Goal: Check status: Check status

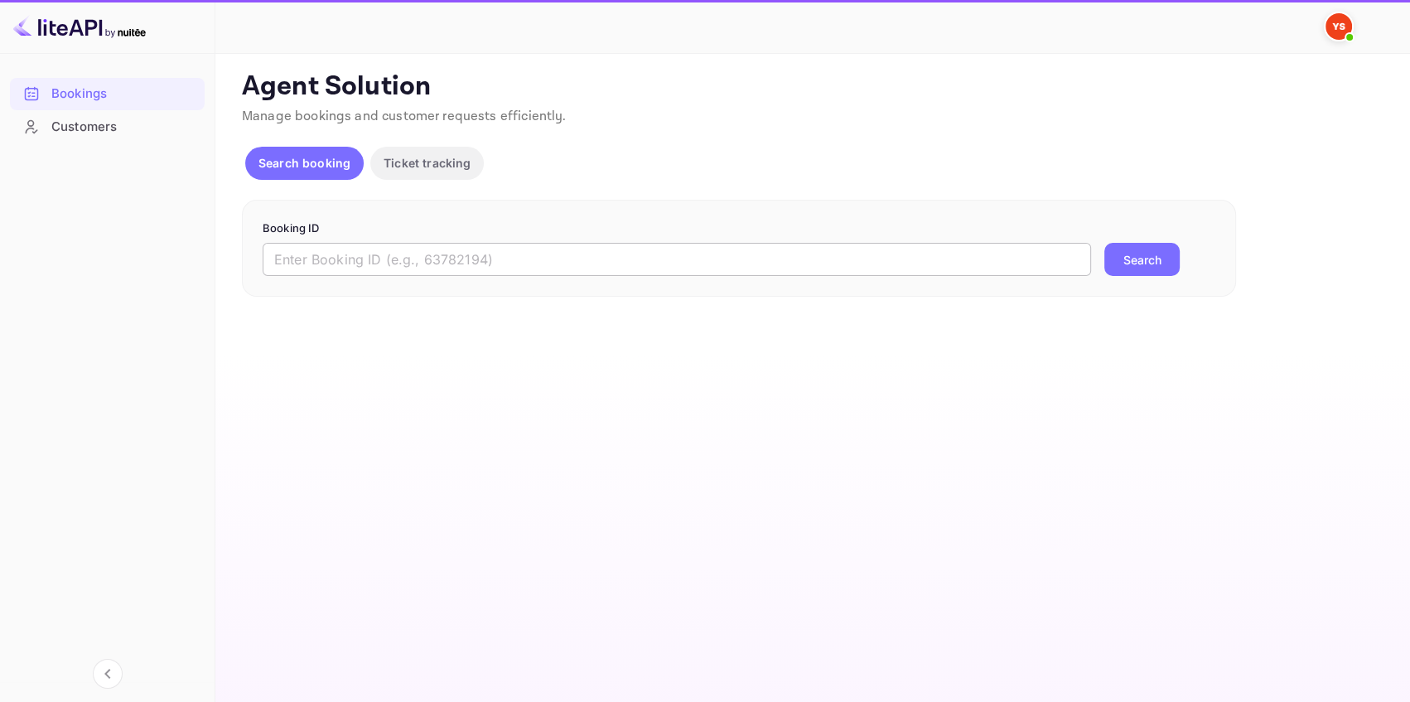
drag, startPoint x: 393, startPoint y: 261, endPoint x: 402, endPoint y: 261, distance: 9.1
click at [394, 261] on input "text" at bounding box center [677, 259] width 829 height 33
paste input "9685062"
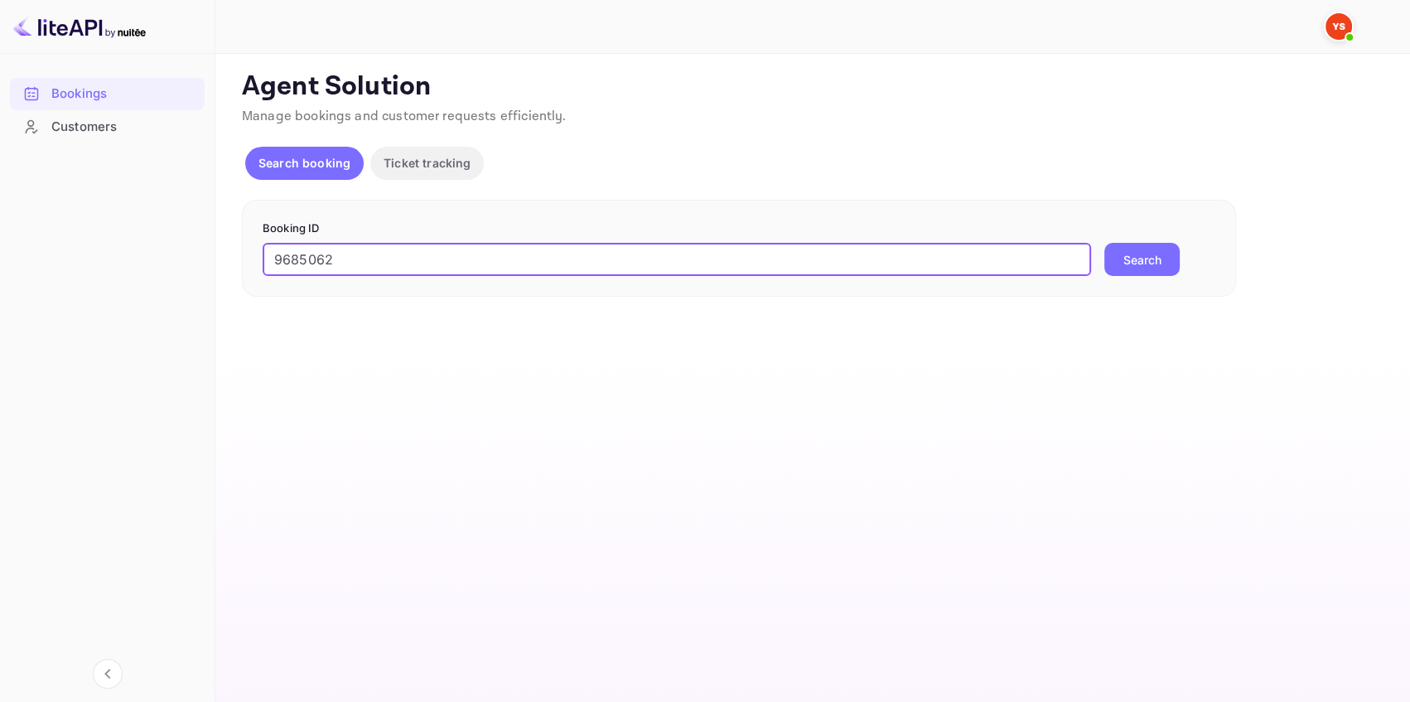
type input "9685062"
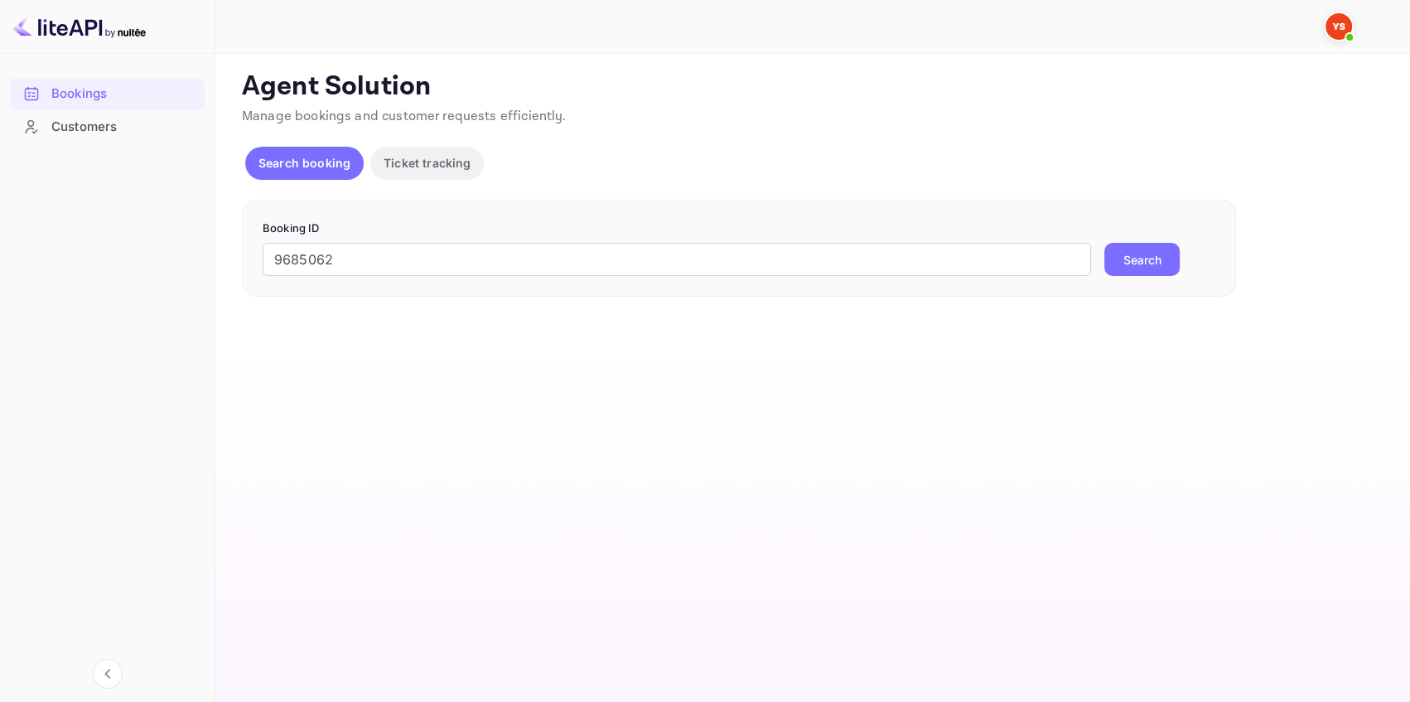
click at [1128, 256] on button "Search" at bounding box center [1142, 259] width 75 height 33
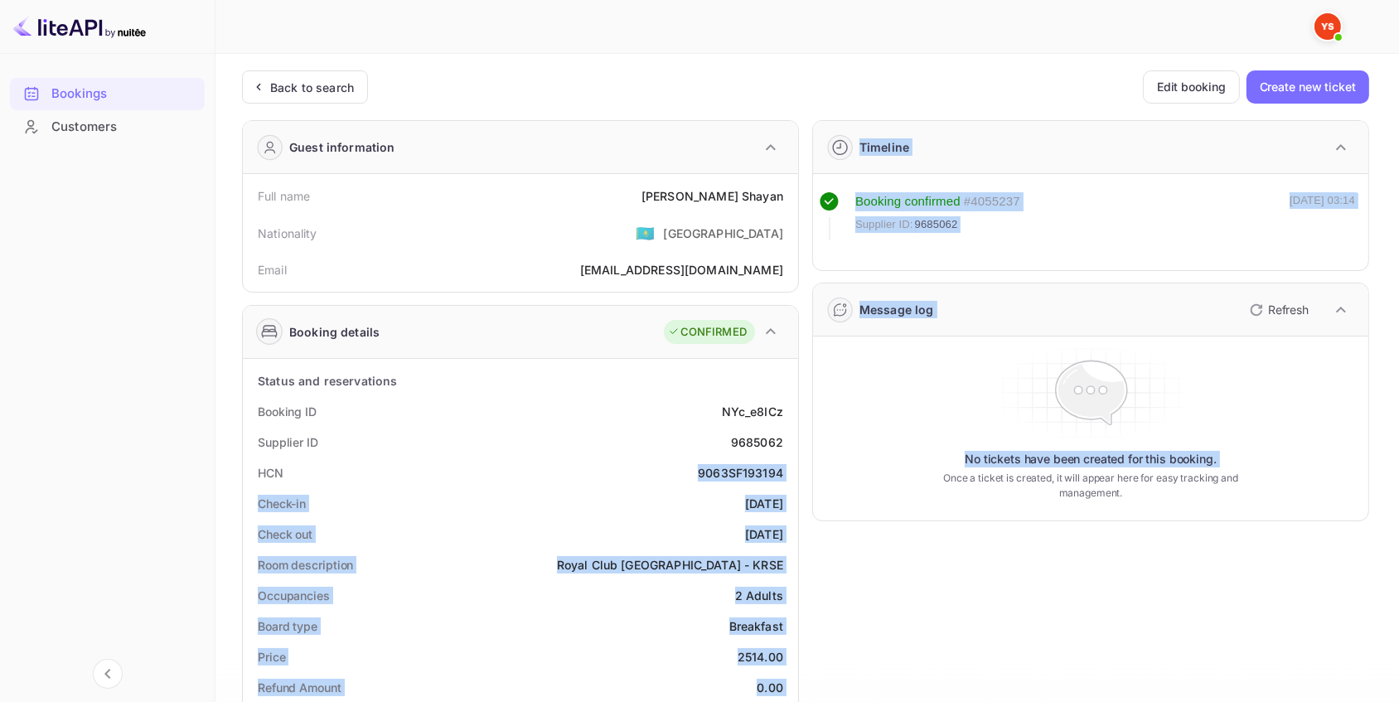
drag, startPoint x: 689, startPoint y: 472, endPoint x: 820, endPoint y: 472, distance: 130.9
click at [820, 472] on div "Guest information Full name [PERSON_NAME] Nationality 🇰🇿 [DEMOGRAPHIC_DATA] Ema…" at bounding box center [799, 711] width 1140 height 1208
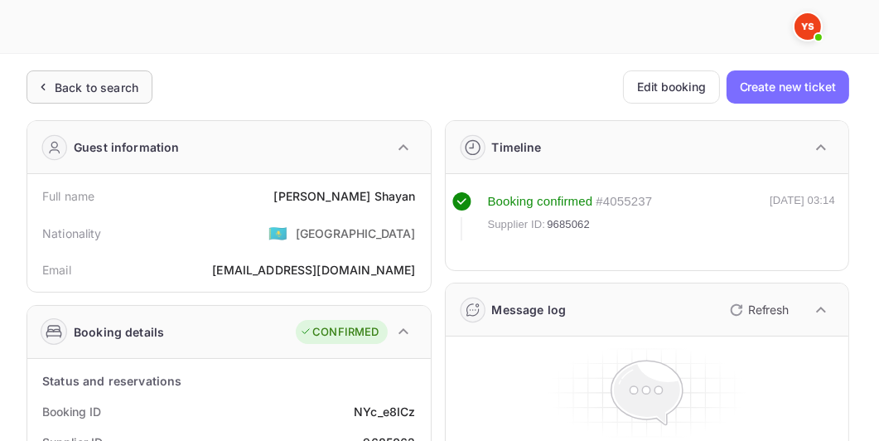
click at [104, 88] on div "Back to search" at bounding box center [97, 87] width 84 height 17
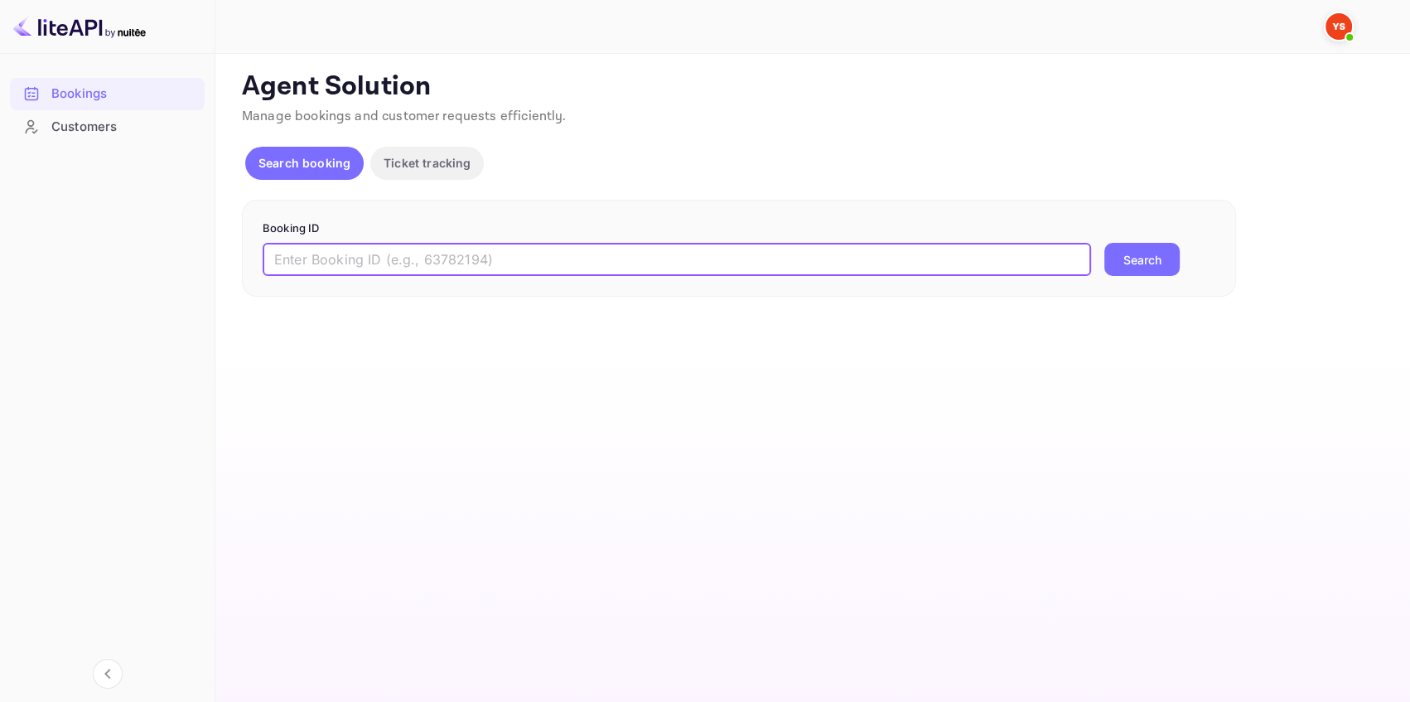
click at [312, 249] on input "text" at bounding box center [677, 259] width 829 height 33
paste input "9512236"
type input "9512236"
click at [1130, 265] on button "Search" at bounding box center [1142, 259] width 75 height 33
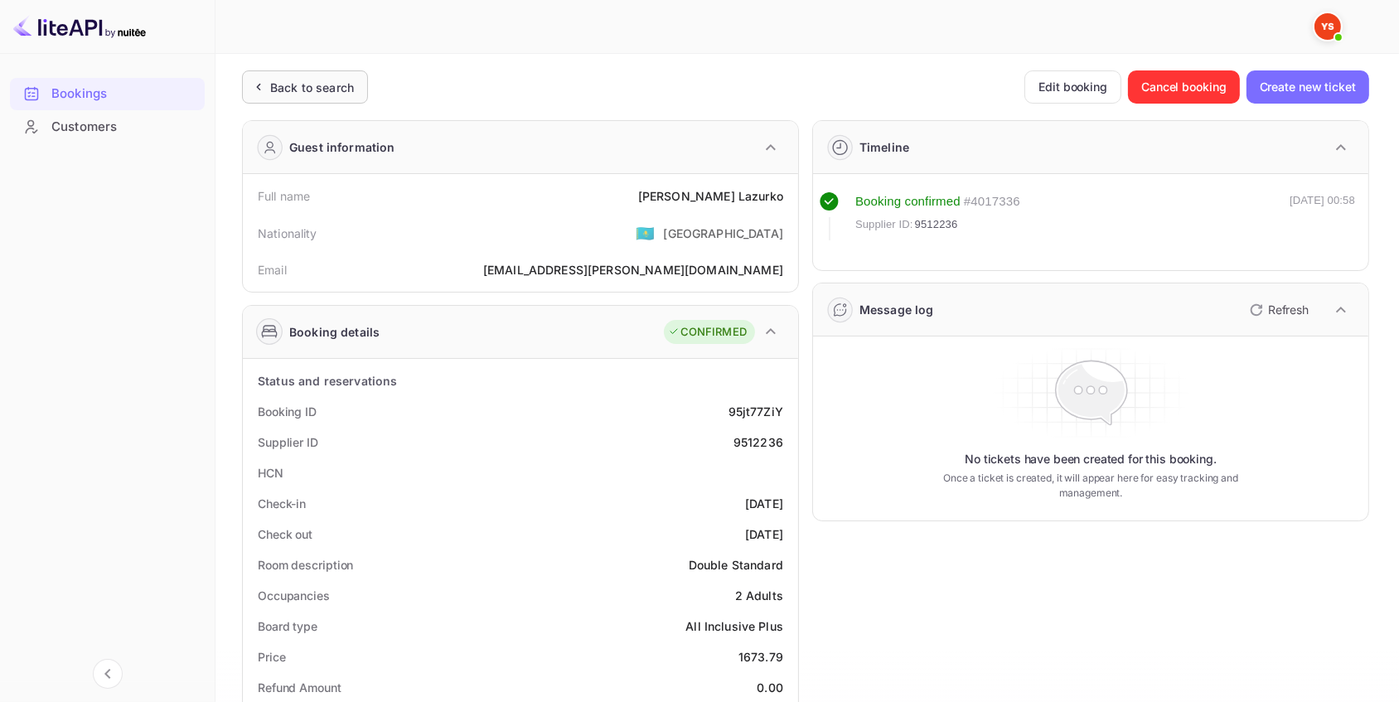
click at [311, 76] on div "Back to search" at bounding box center [305, 86] width 126 height 33
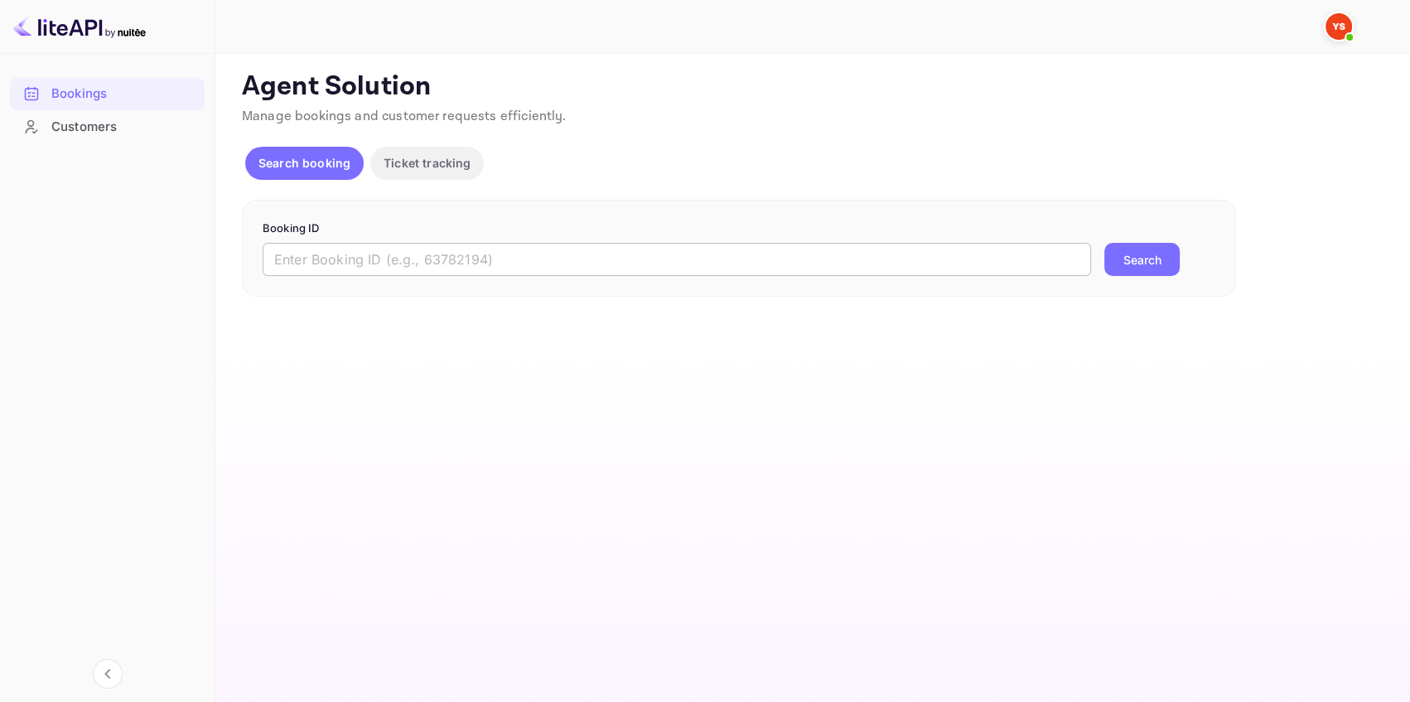
click at [431, 255] on input "text" at bounding box center [677, 259] width 829 height 33
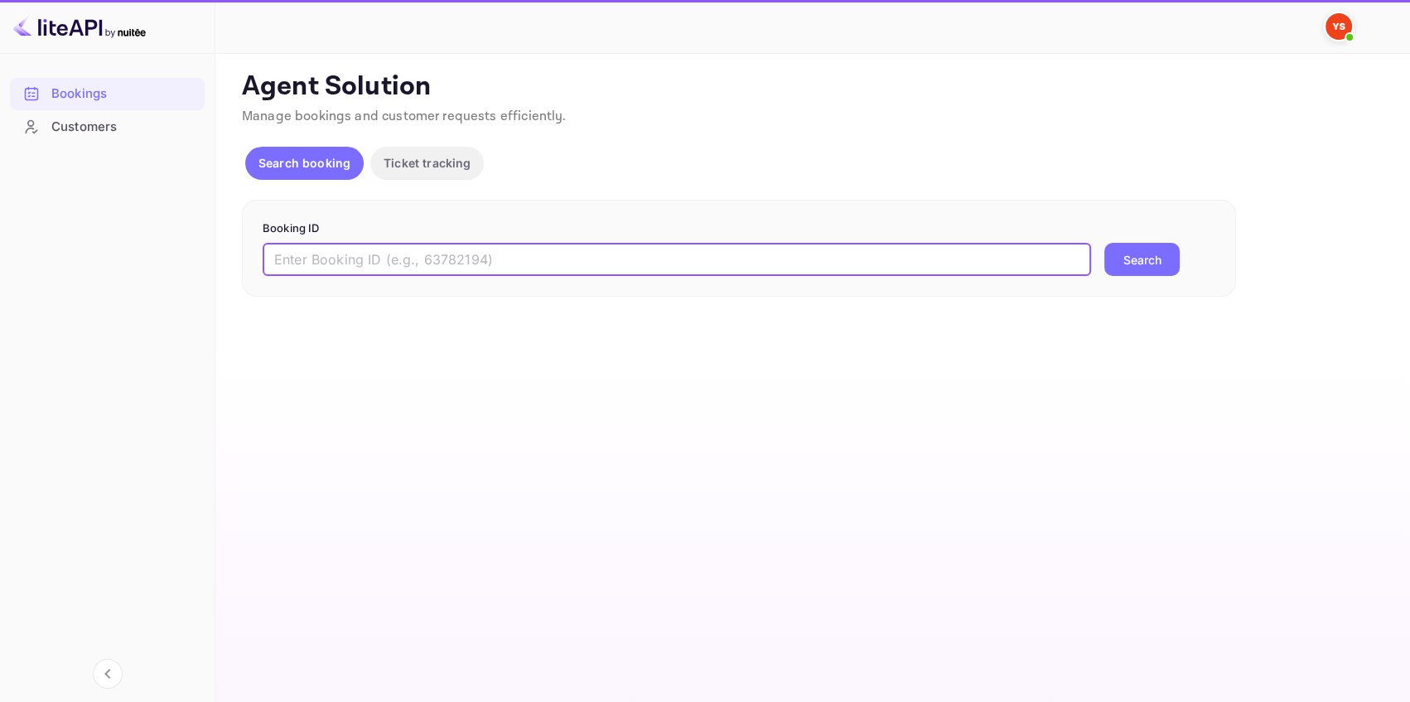
paste input "8785511"
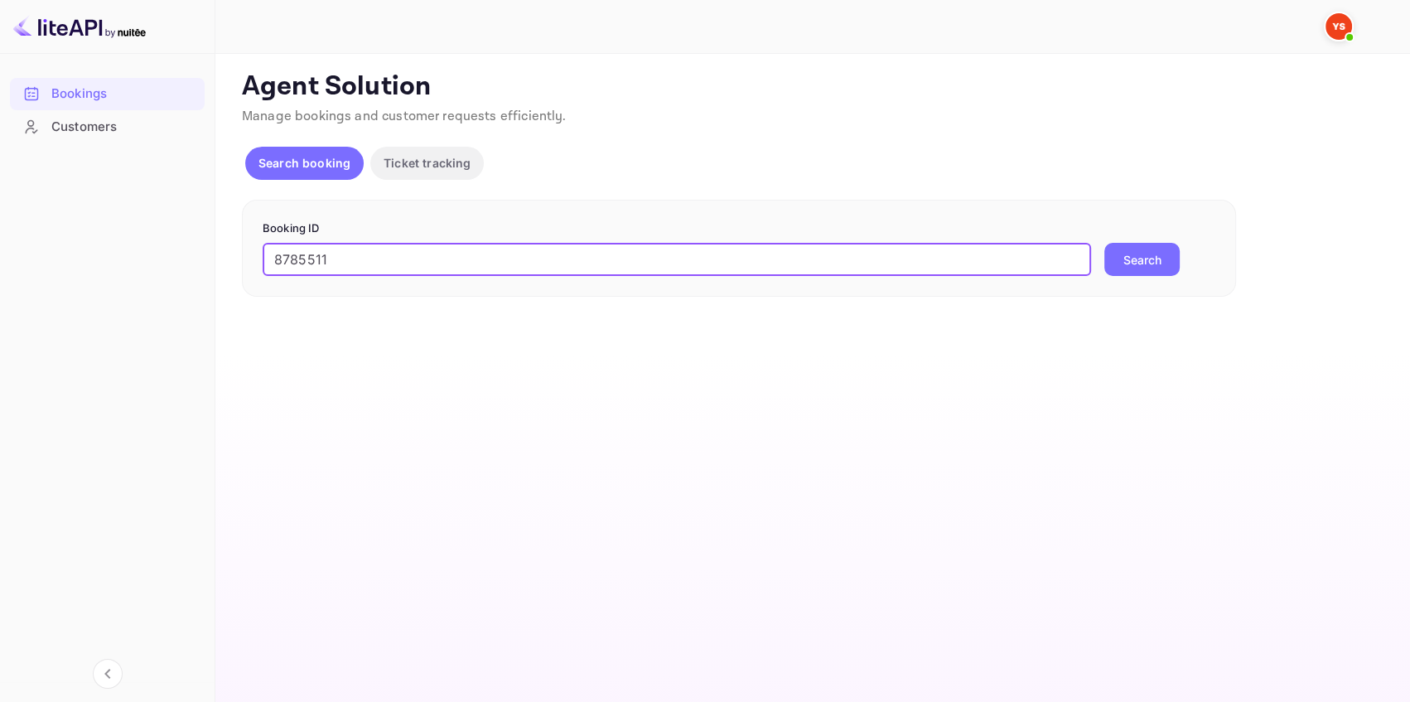
type input "8785511"
click at [1128, 251] on button "Search" at bounding box center [1142, 259] width 75 height 33
